Goal: Find specific page/section: Find specific page/section

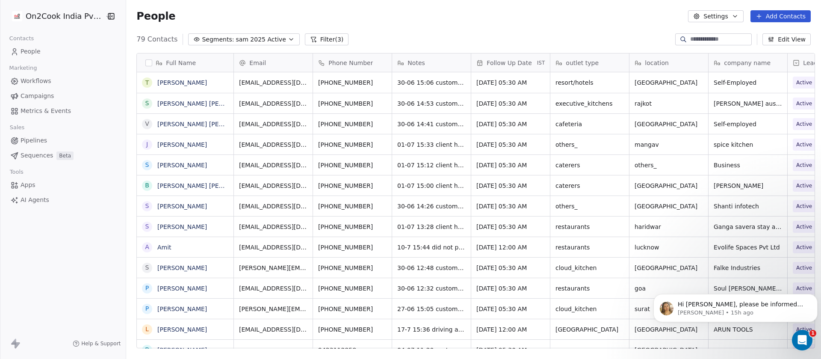
scroll to position [306, 689]
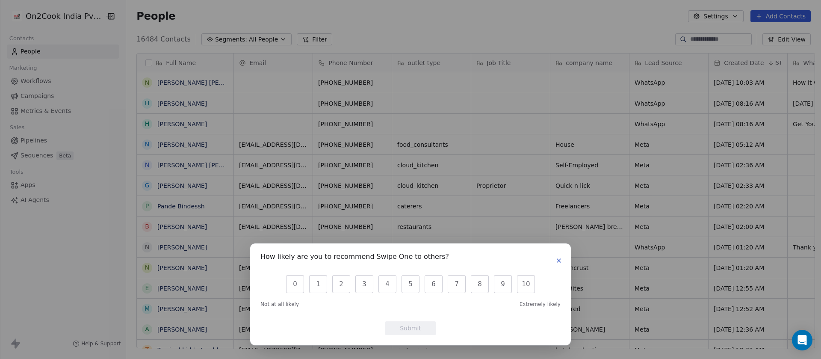
scroll to position [306, 689]
click at [293, 287] on button "0" at bounding box center [295, 284] width 18 height 18
click at [404, 327] on button "Submit" at bounding box center [410, 328] width 51 height 14
